Goal: Navigation & Orientation: Understand site structure

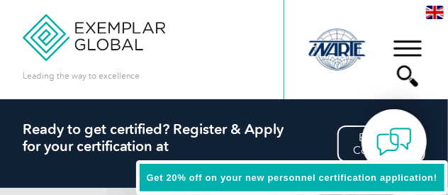
click at [404, 72] on div "▼" at bounding box center [407, 63] width 38 height 71
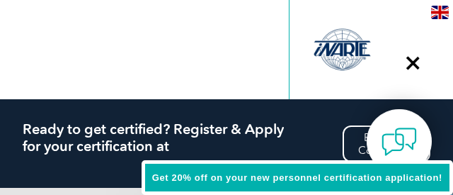
click at [346, 58] on div at bounding box center [343, 50] width 62 height 78
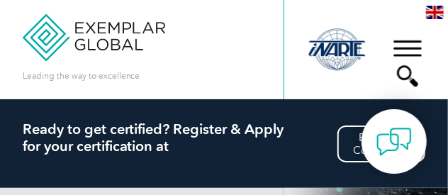
click at [415, 46] on div "▼" at bounding box center [407, 63] width 38 height 71
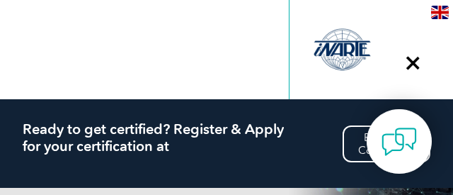
click at [411, 62] on div "▼" at bounding box center [413, 63] width 38 height 71
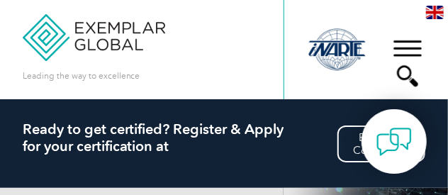
click at [417, 45] on div "▼" at bounding box center [407, 63] width 38 height 71
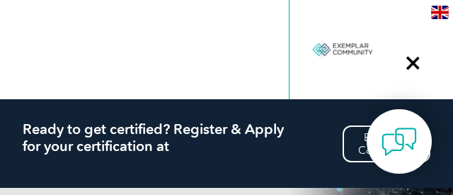
click at [352, 47] on div at bounding box center [343, 50] width 62 height 78
